Goal: Task Accomplishment & Management: Use online tool/utility

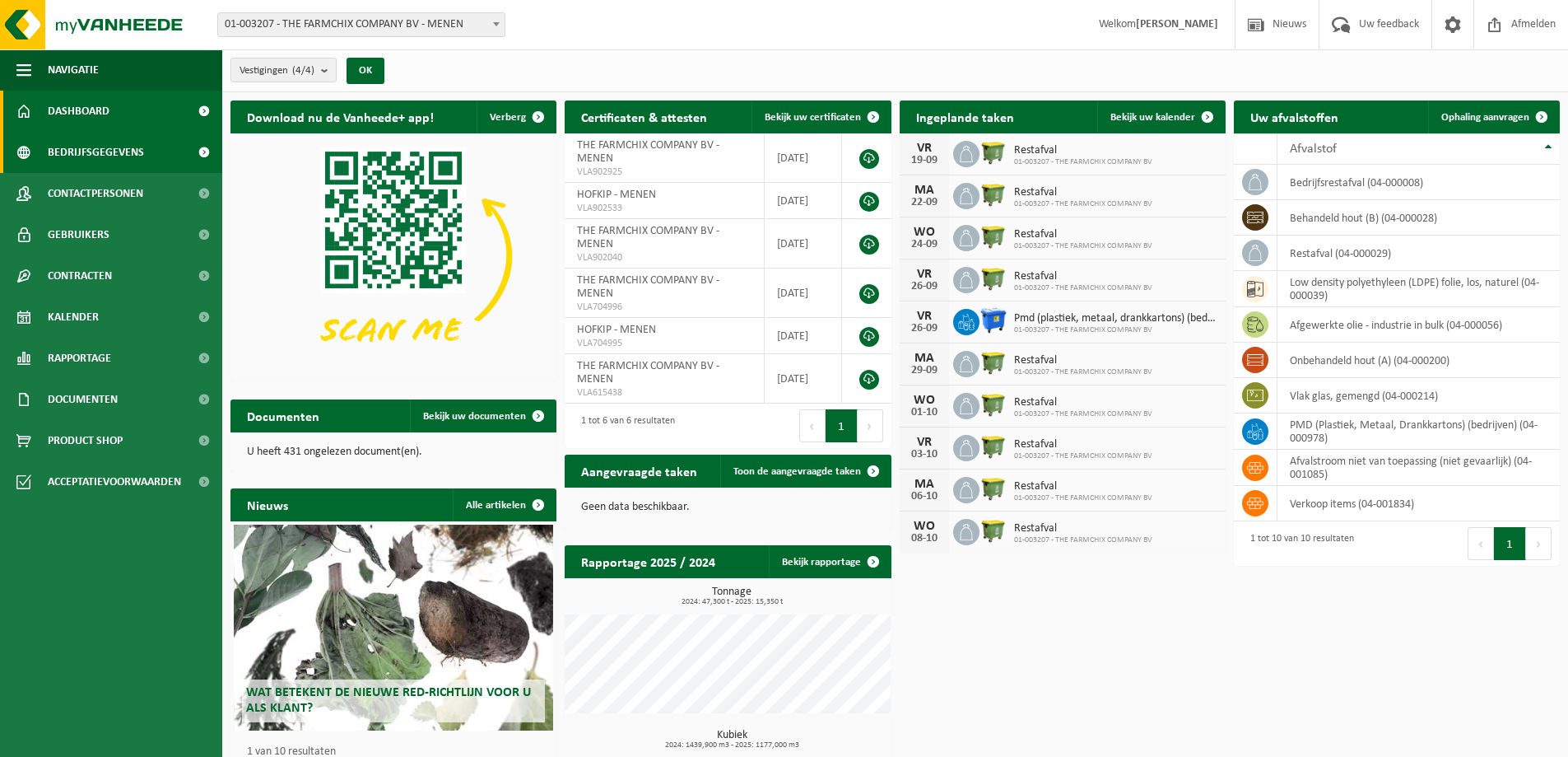
click at [90, 157] on span "Bedrijfsgegevens" at bounding box center [96, 152] width 96 height 41
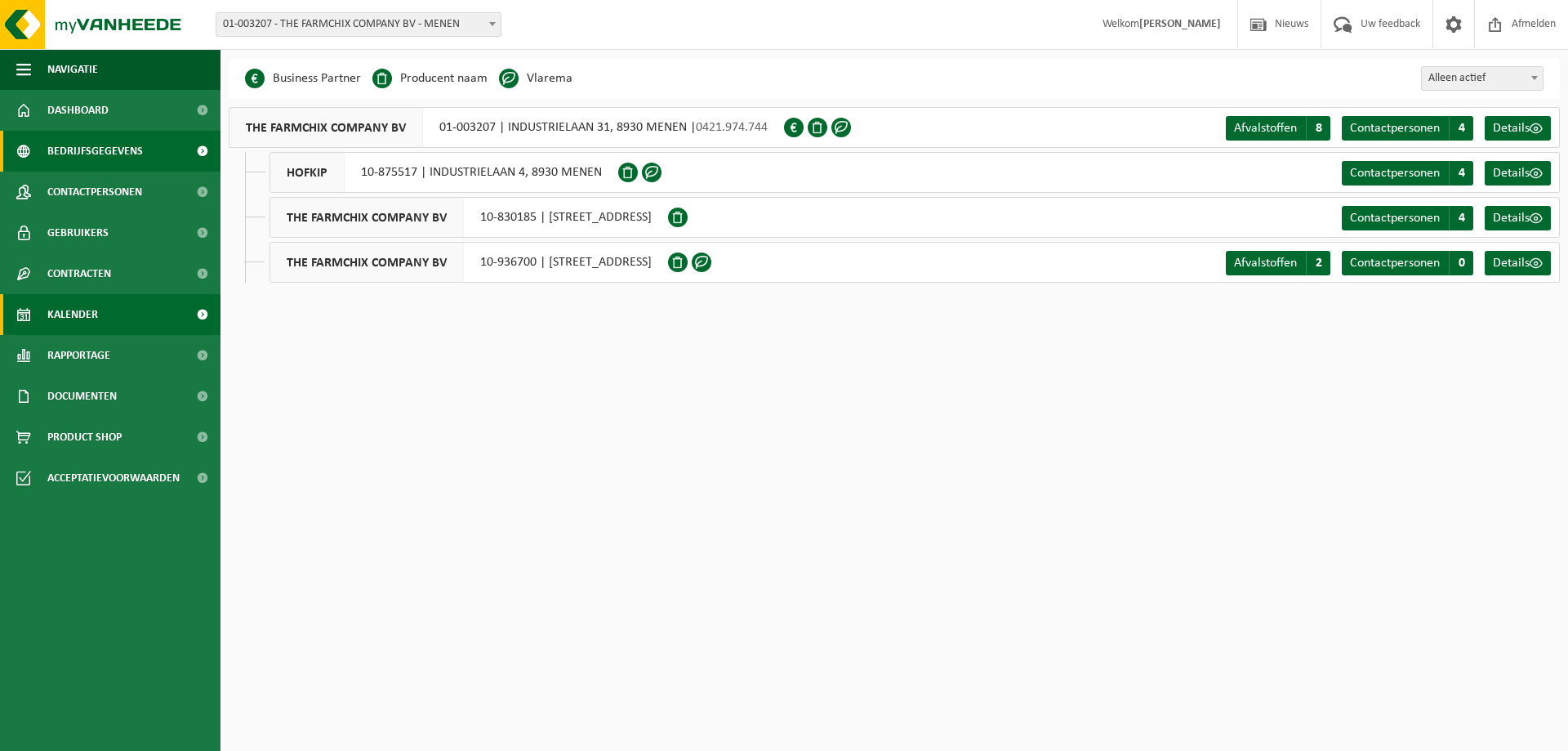
click at [82, 316] on span "Kalender" at bounding box center [73, 314] width 51 height 41
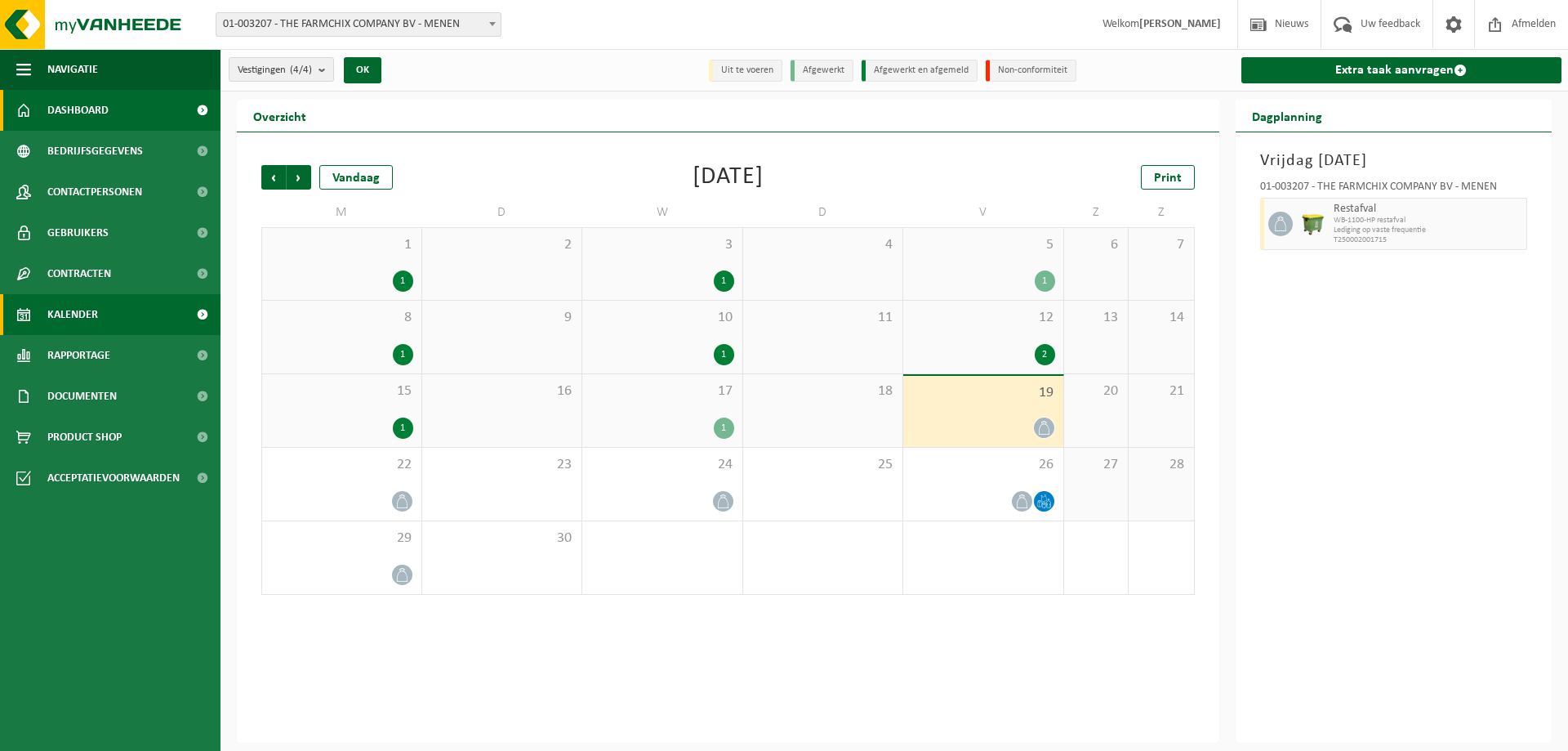
click at [93, 114] on span "Dashboard" at bounding box center [78, 110] width 61 height 41
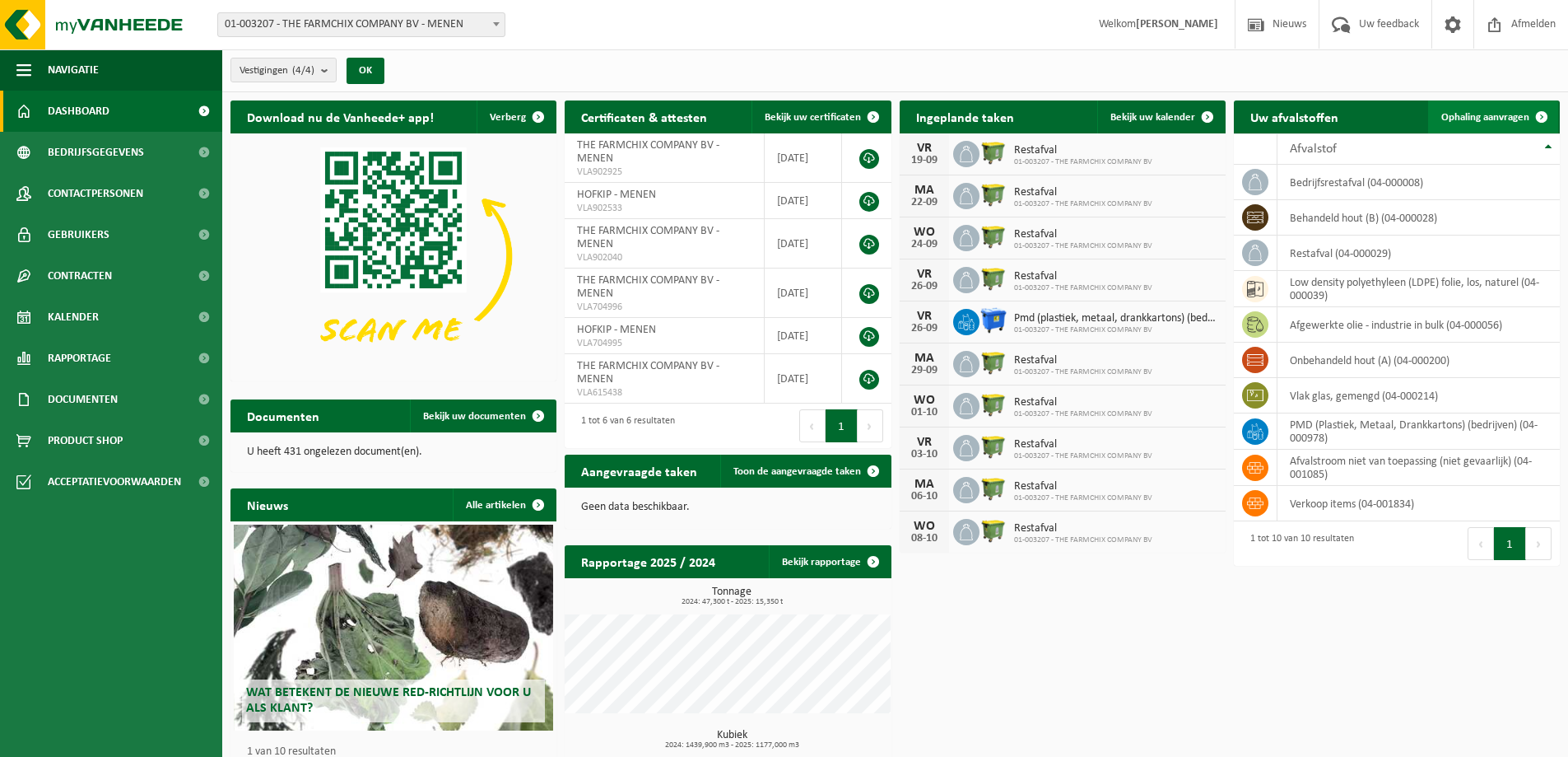
click at [1484, 117] on span "Ophaling aanvragen" at bounding box center [1485, 117] width 88 height 11
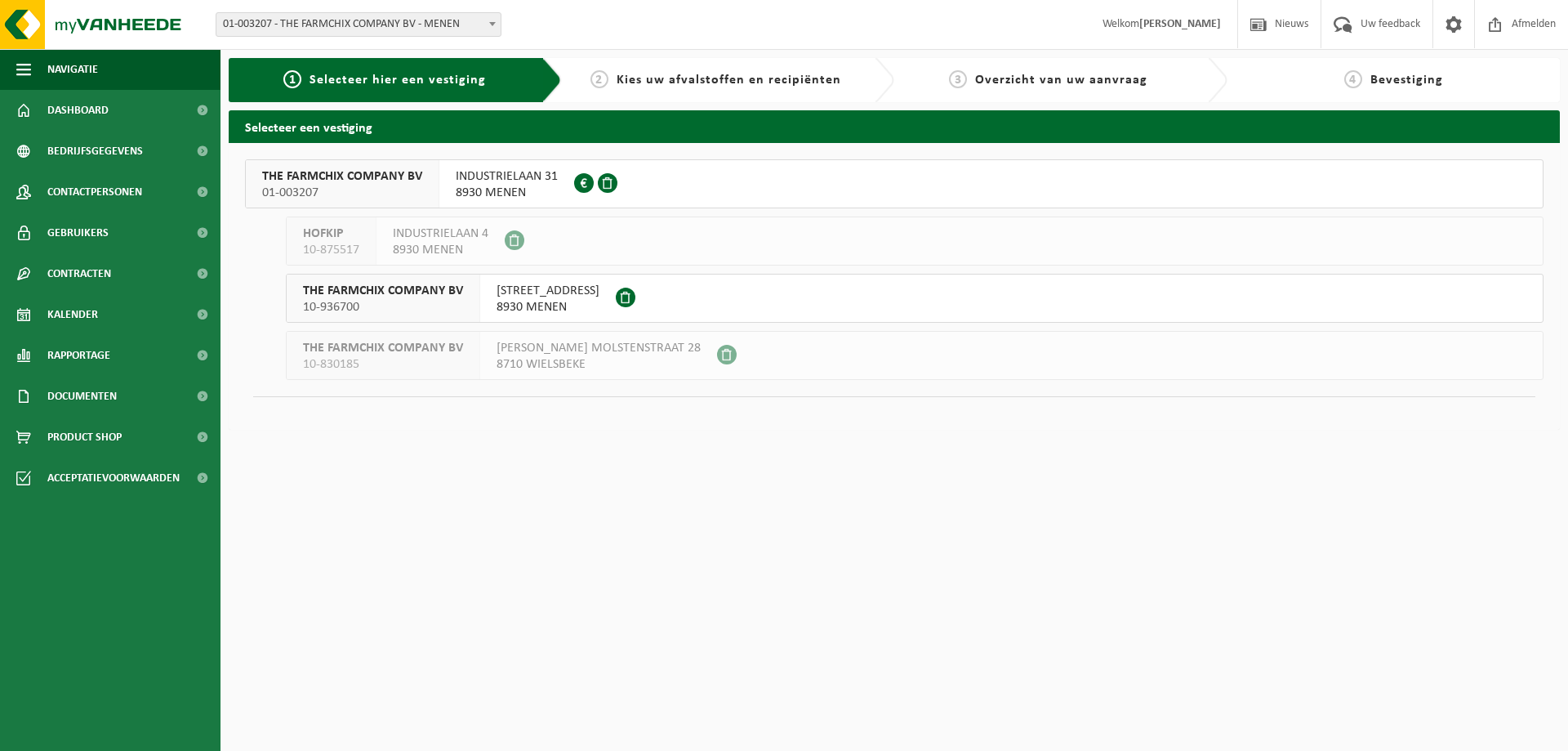
click at [494, 183] on span "INDUSTRIELAAN 31" at bounding box center [507, 176] width 102 height 17
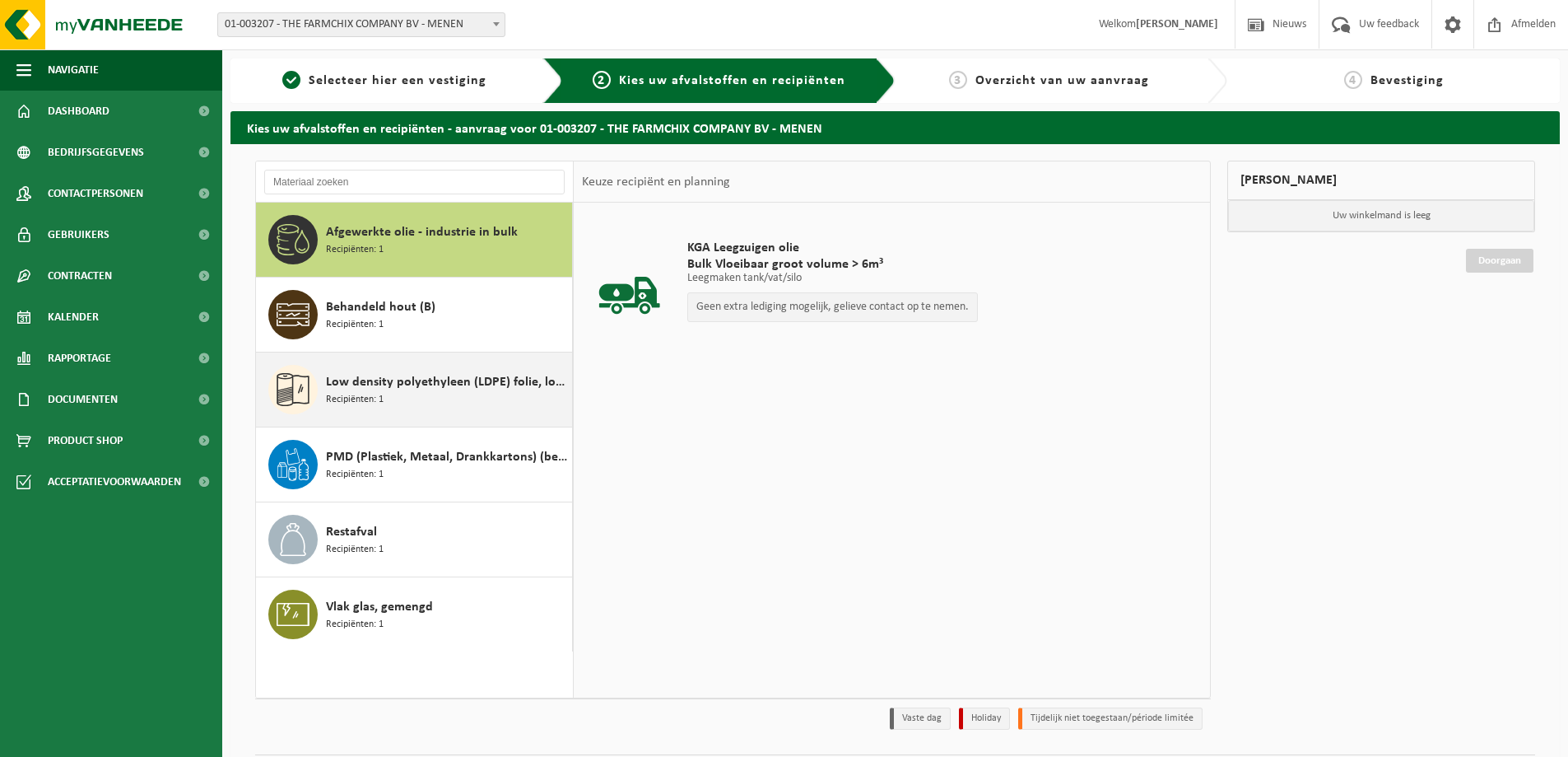
click at [378, 402] on span "Recipiënten: 1" at bounding box center [354, 399] width 57 height 16
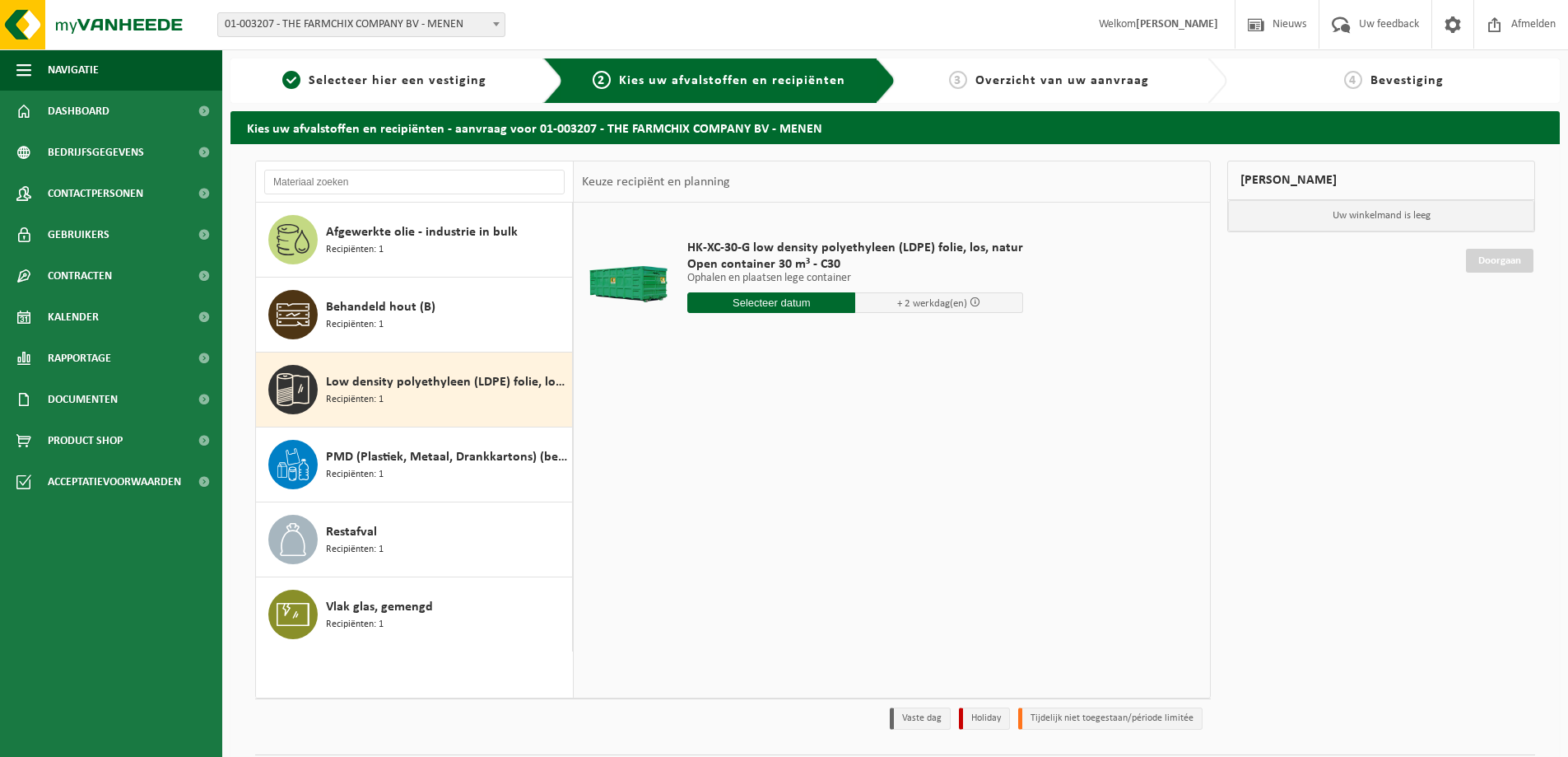
scroll to position [48, 0]
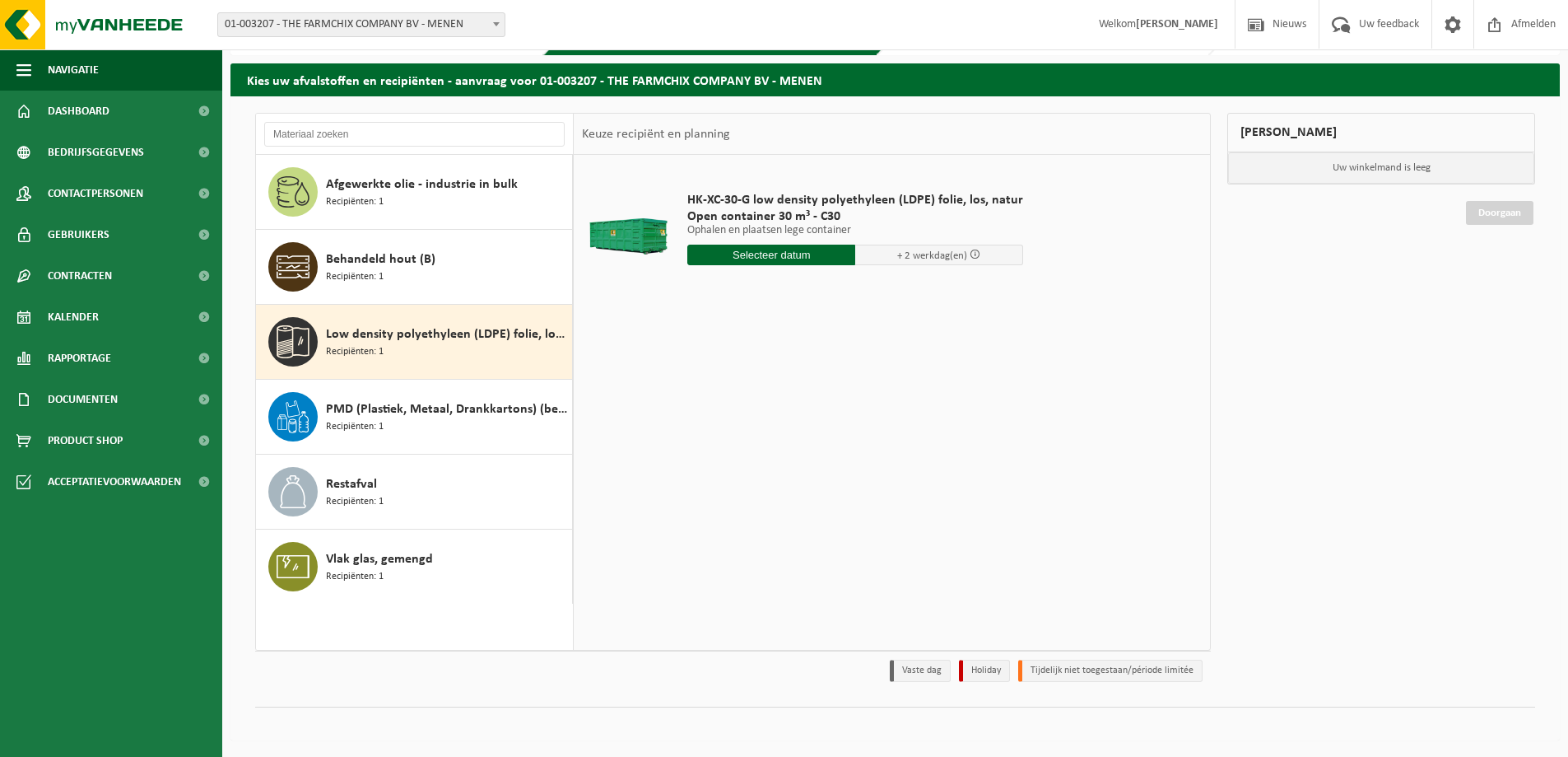
click at [810, 257] on input "text" at bounding box center [771, 254] width 167 height 20
click at [731, 434] on div "23" at bounding box center [731, 427] width 29 height 26
type input "Van 2025-09-23"
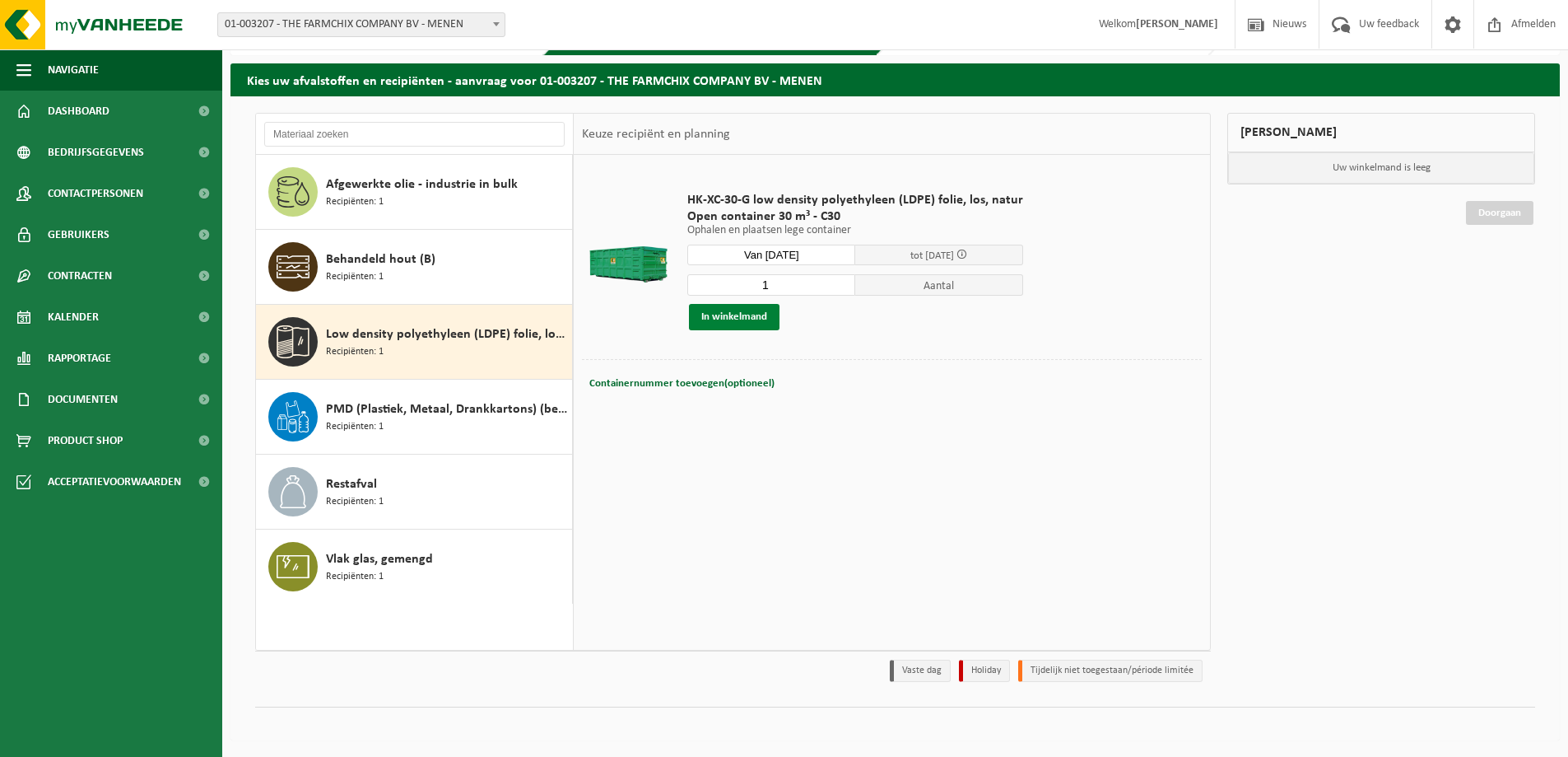
click at [732, 317] on button "In winkelmand" at bounding box center [735, 317] width 91 height 26
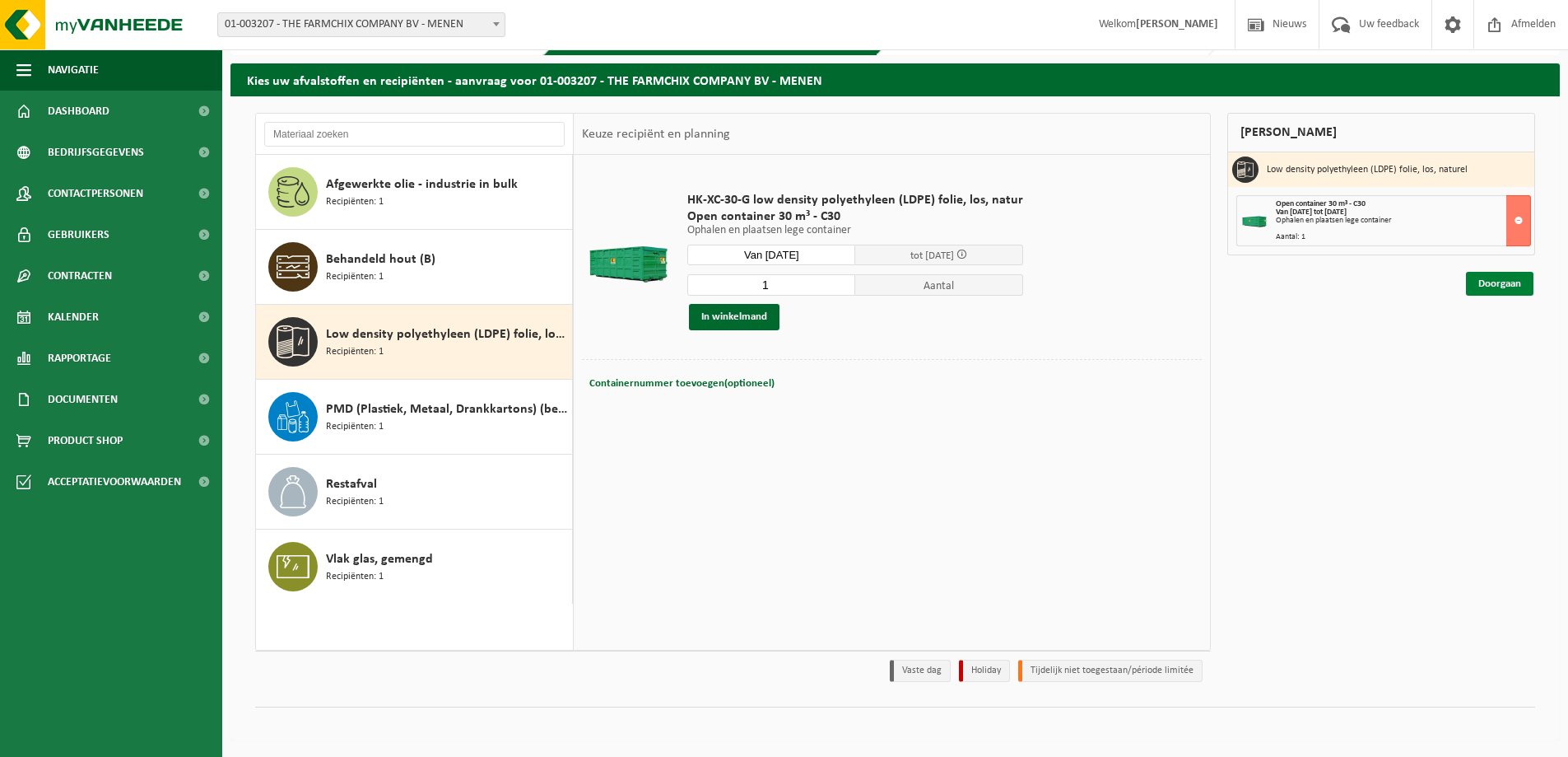
click at [1482, 280] on link "Doorgaan" at bounding box center [1500, 284] width 67 height 24
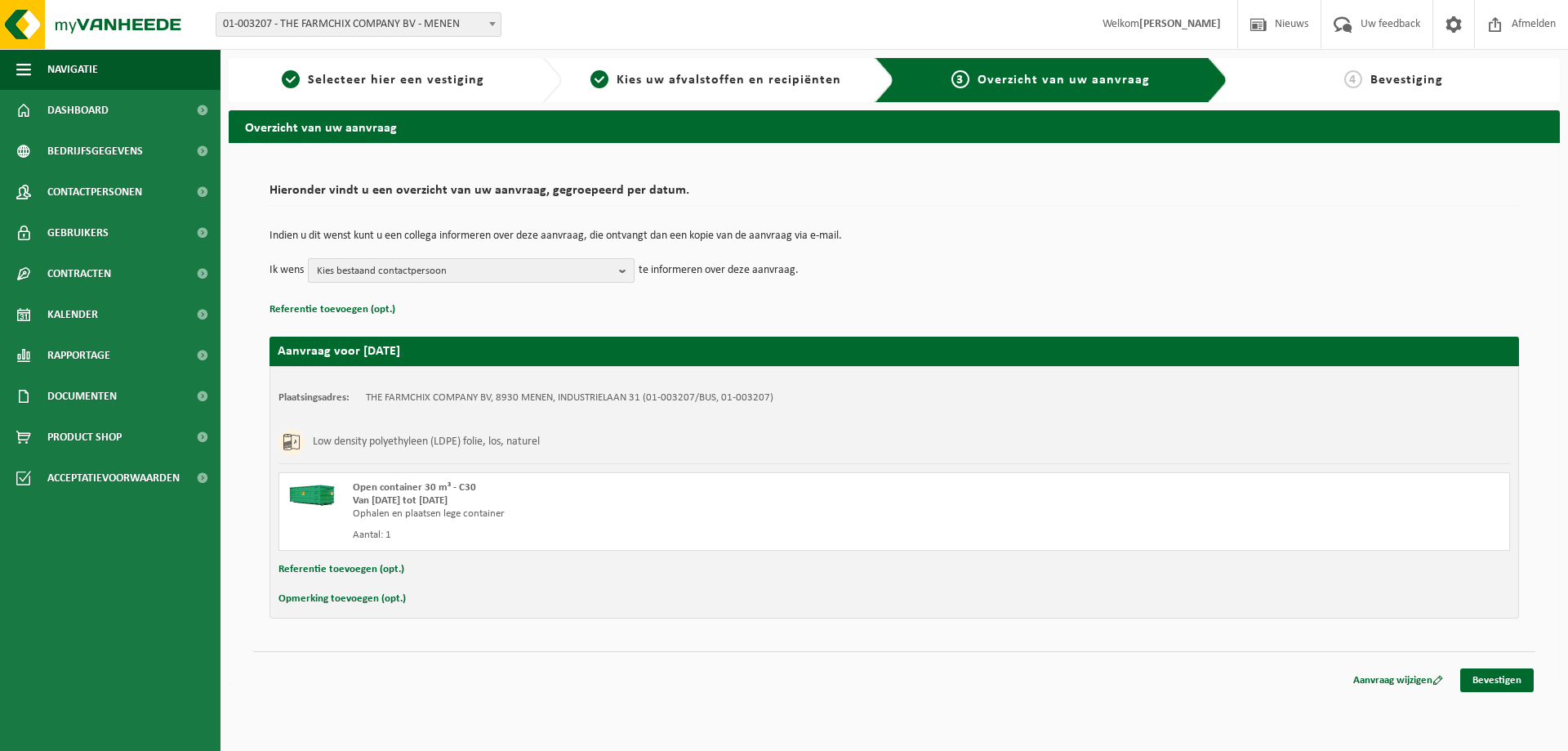
click at [620, 270] on b "button" at bounding box center [626, 270] width 15 height 23
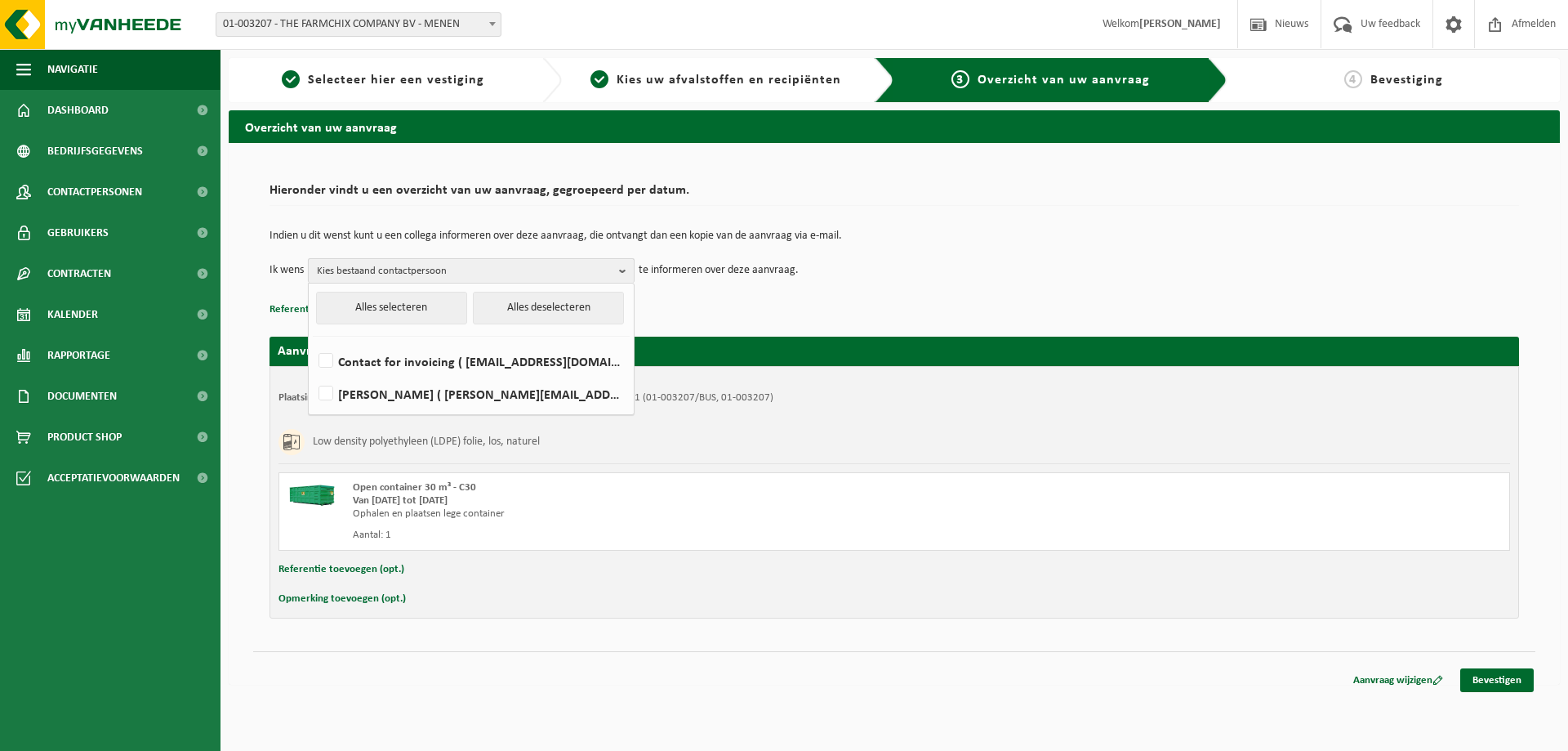
click at [620, 270] on b "button" at bounding box center [626, 271] width 15 height 23
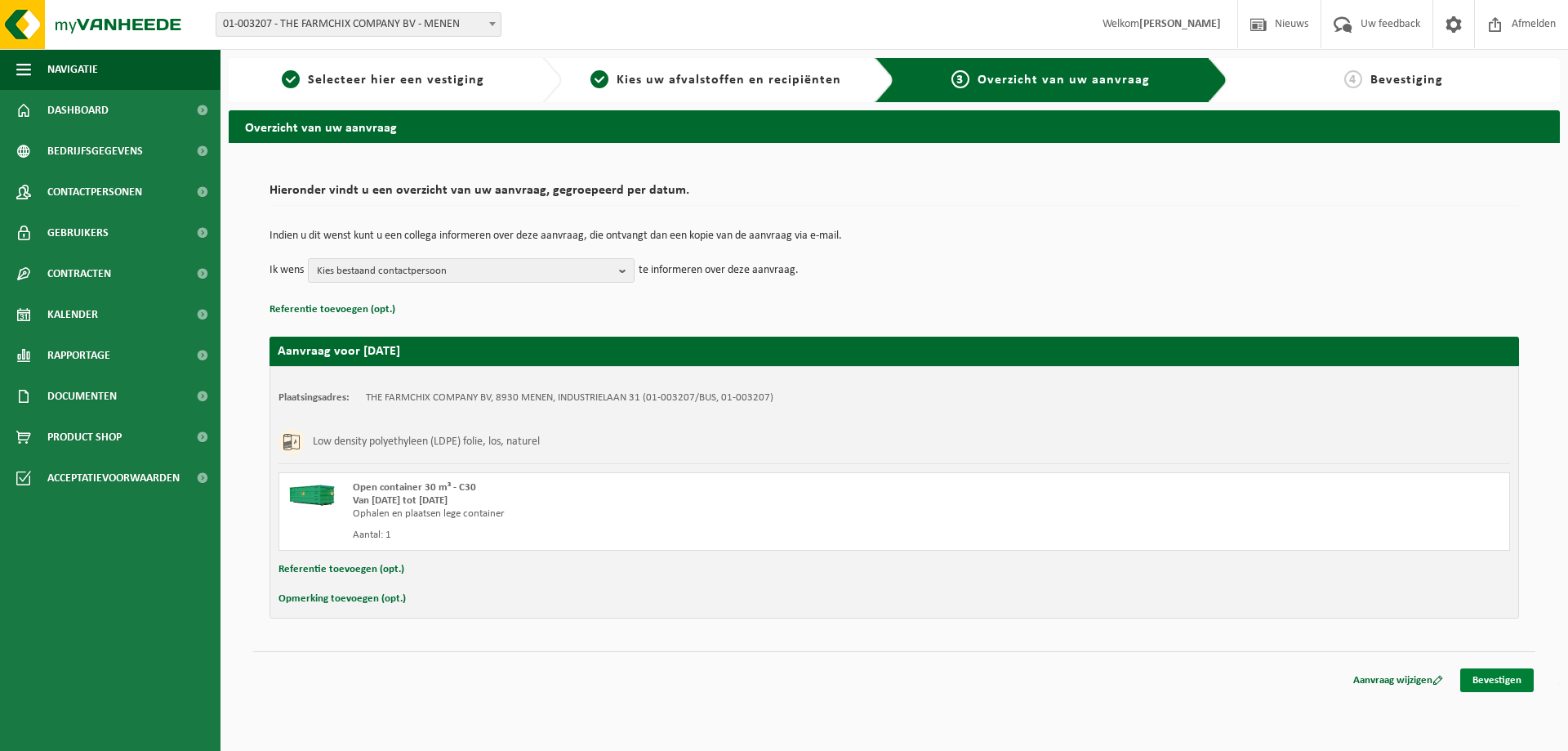
click at [1497, 676] on link "Bevestigen" at bounding box center [1497, 680] width 73 height 23
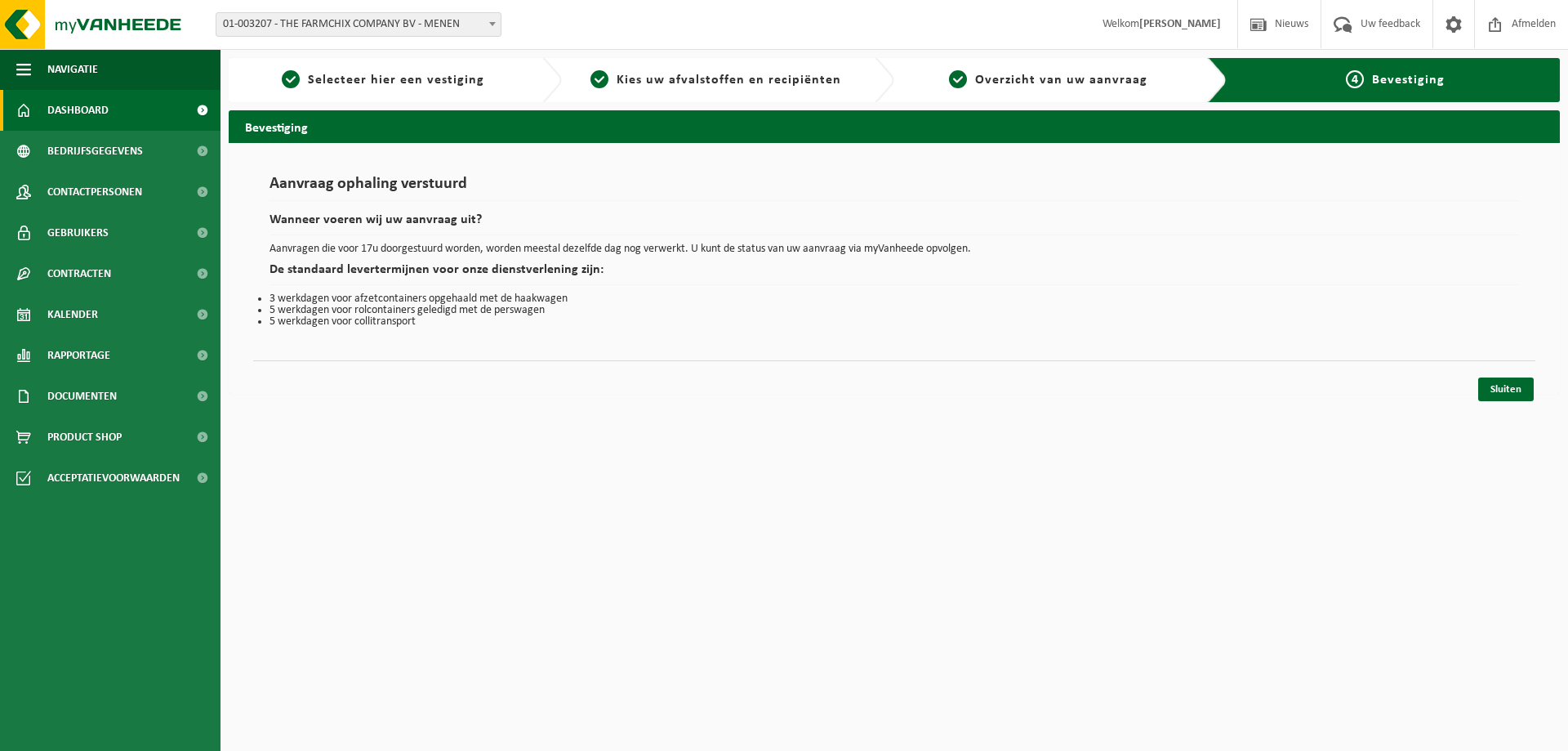
click at [114, 108] on link "Dashboard" at bounding box center [110, 110] width 220 height 41
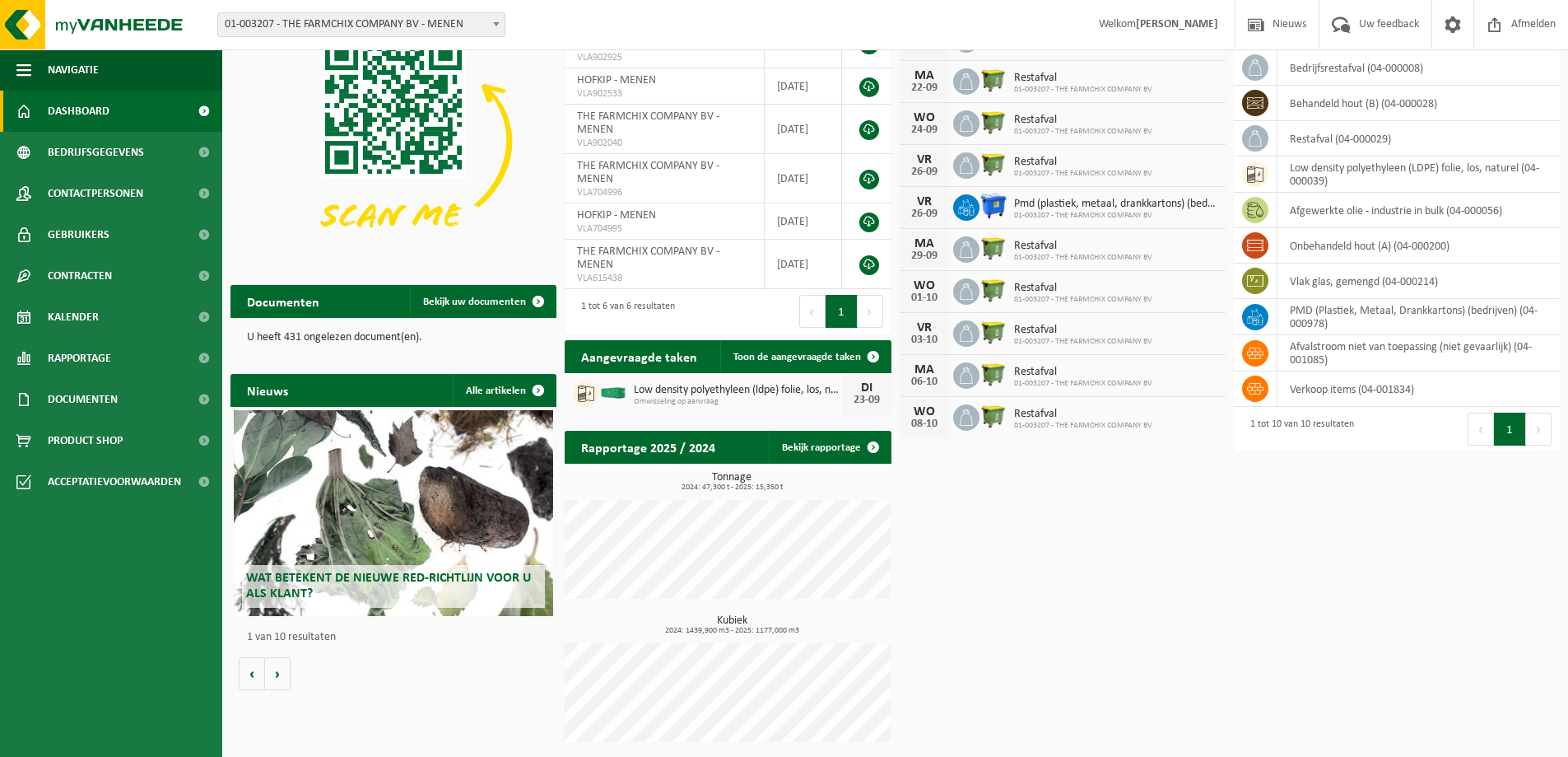
scroll to position [115, 0]
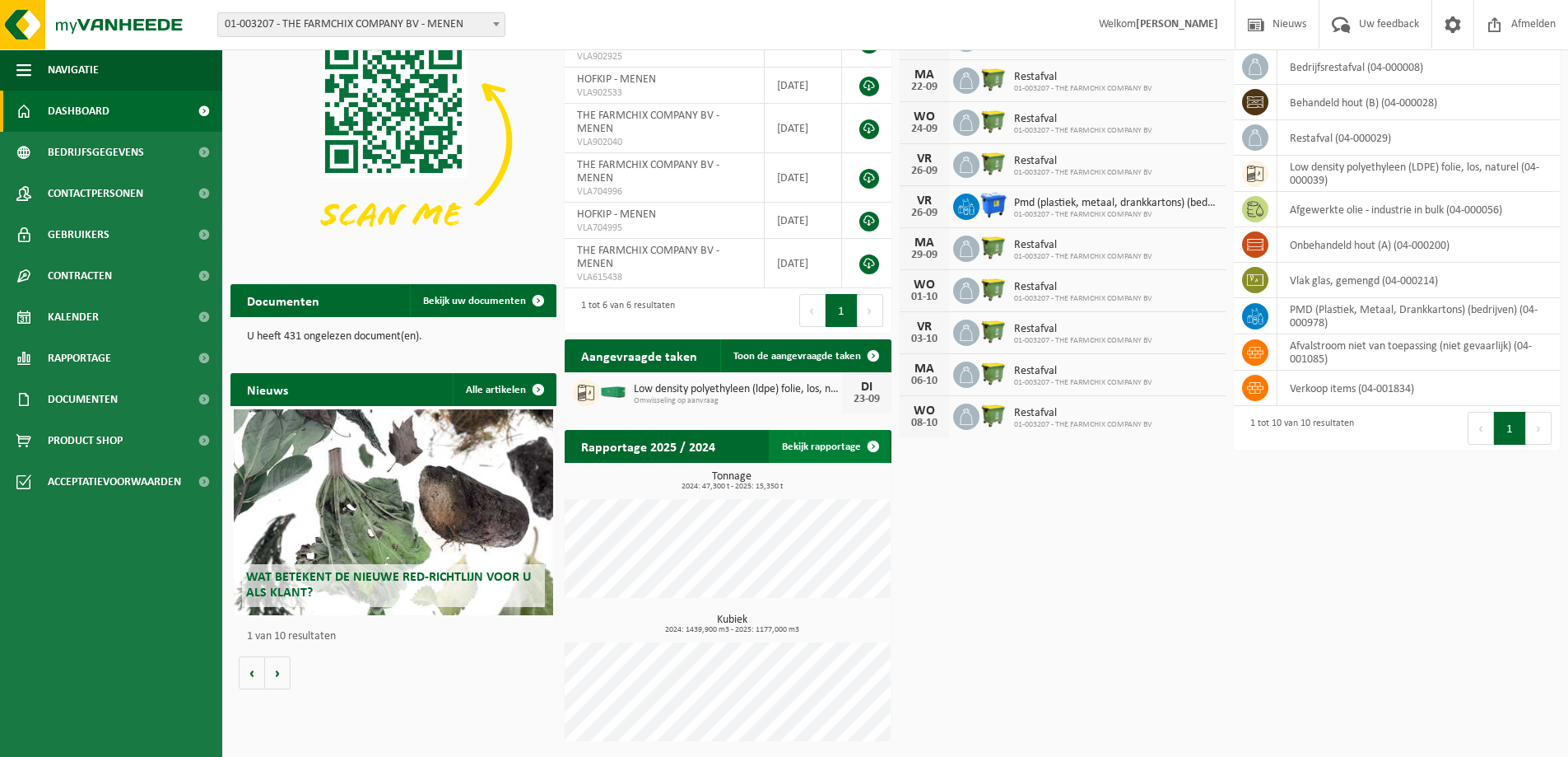
click at [832, 440] on link "Bekijk rapportage" at bounding box center [829, 445] width 121 height 33
